Goal: Information Seeking & Learning: Learn about a topic

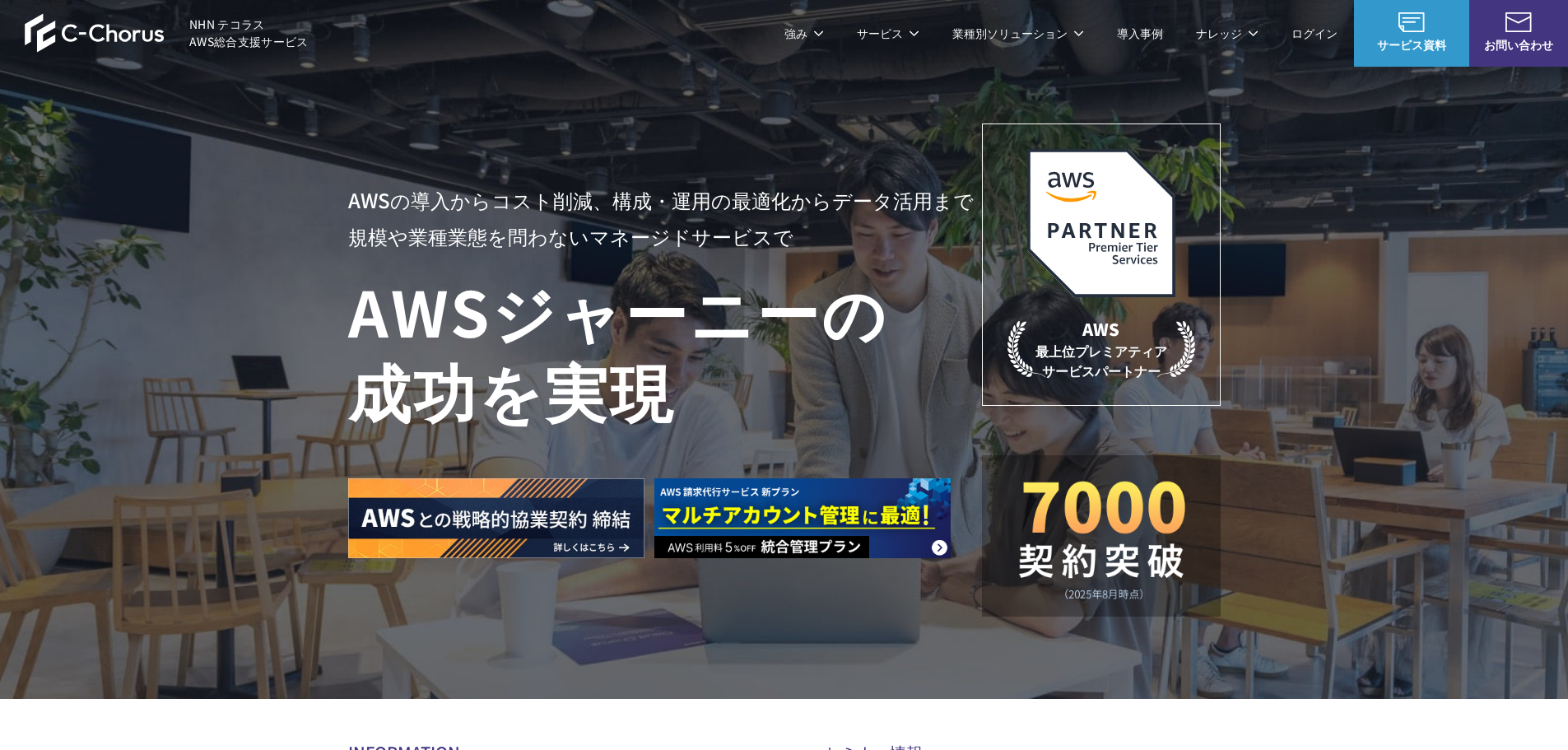
click at [460, 139] on link "AWS請求代行サービス" at bounding box center [419, 140] width 116 height 17
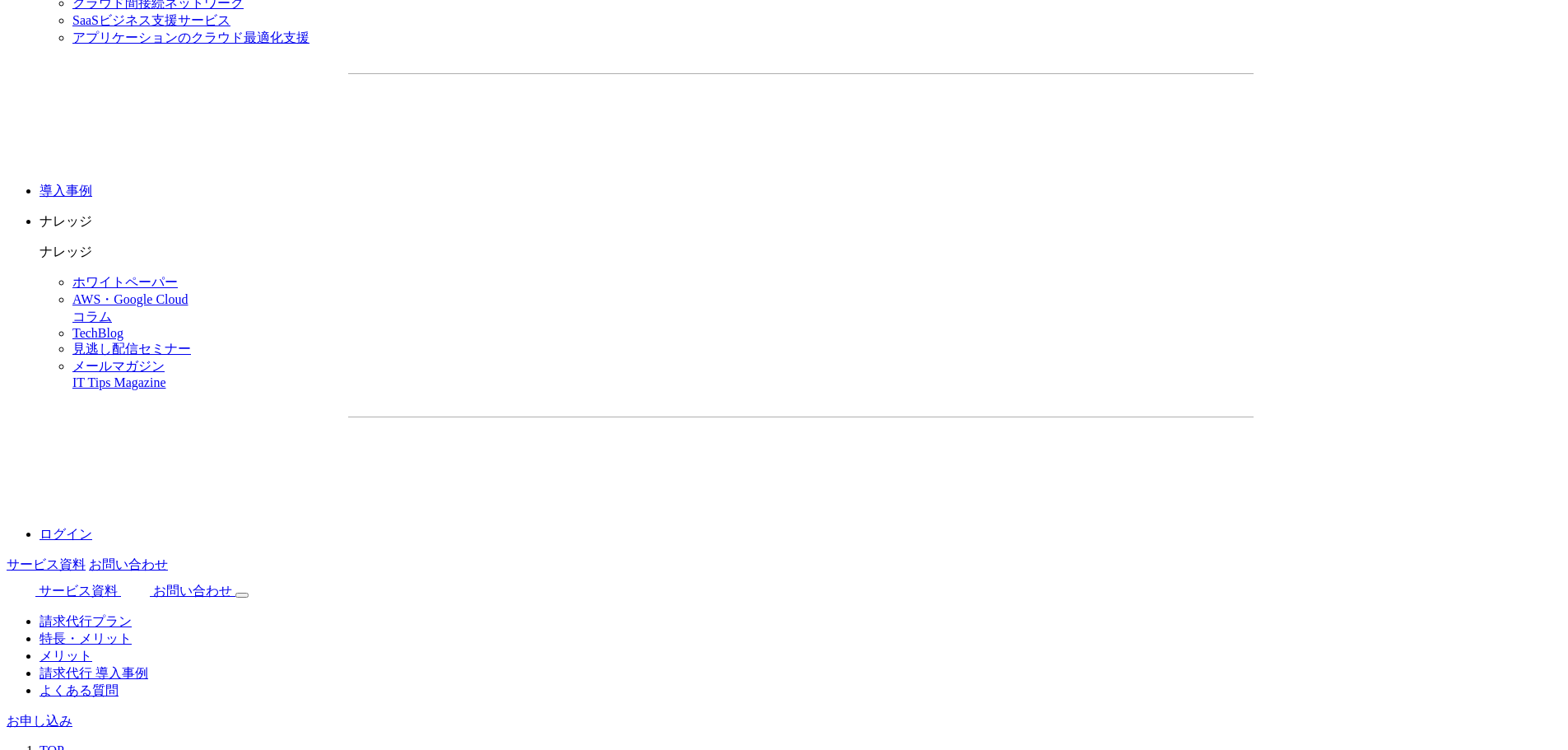
scroll to position [2222, 0]
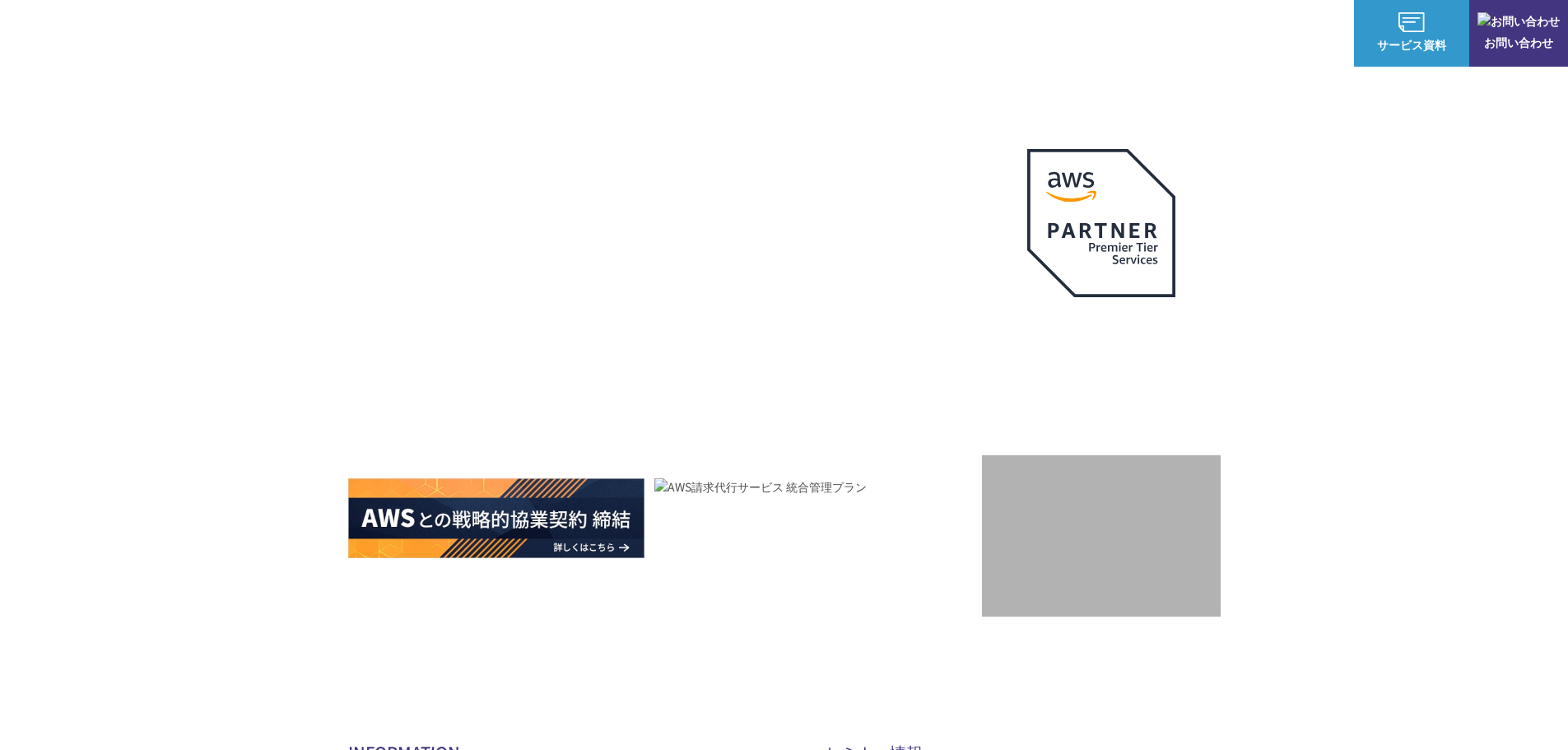
click at [443, 143] on link "AWS請求代行サービス" at bounding box center [419, 140] width 116 height 17
